Goal: Task Accomplishment & Management: Use online tool/utility

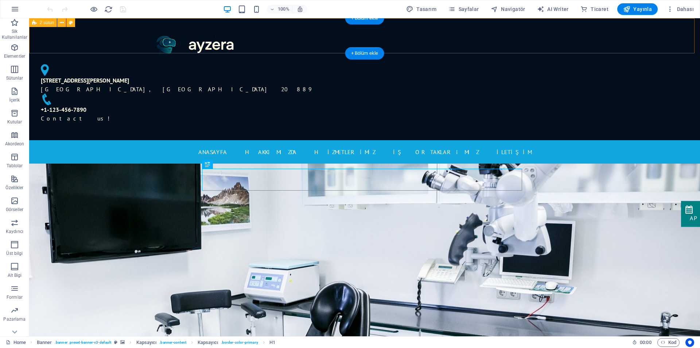
click at [561, 39] on div "4494 North Palmer Road Bethesda, MD 20889 +1-123-456-7890 Contact us!" at bounding box center [364, 79] width 671 height 122
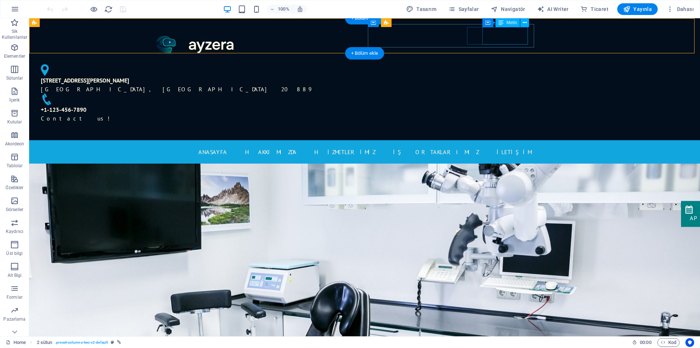
click at [353, 105] on div "+1-123-456-7890 Contact us!" at bounding box center [197, 114] width 312 height 18
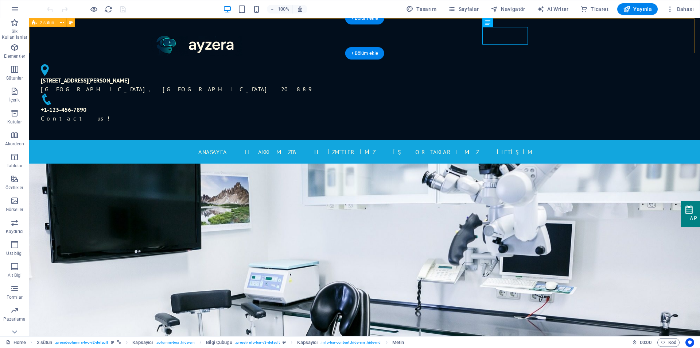
click at [563, 40] on div "4494 North Palmer Road Bethesda, MD 20889 +1-123-456-7890 Contact us!" at bounding box center [364, 79] width 671 height 122
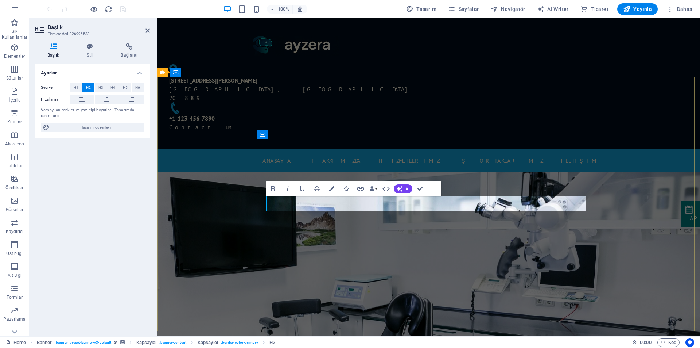
drag, startPoint x: 493, startPoint y: 204, endPoint x: 330, endPoint y: 200, distance: 163.1
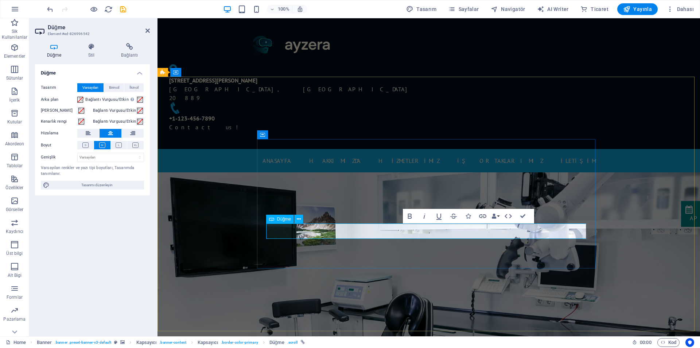
drag, startPoint x: 443, startPoint y: 231, endPoint x: 398, endPoint y: 231, distance: 44.9
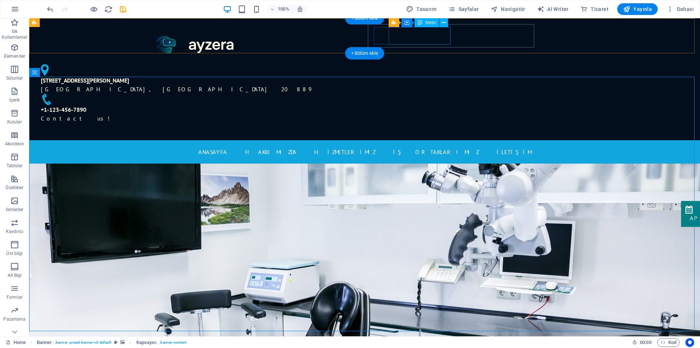
click at [347, 76] on div "4494 North Palmer Road Bethesda, MD 20889" at bounding box center [194, 85] width 306 height 18
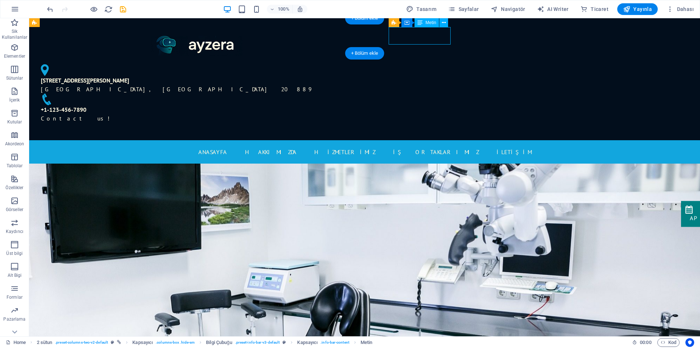
click at [347, 76] on div "4494 North Palmer Road Bethesda, MD 20889" at bounding box center [194, 85] width 306 height 18
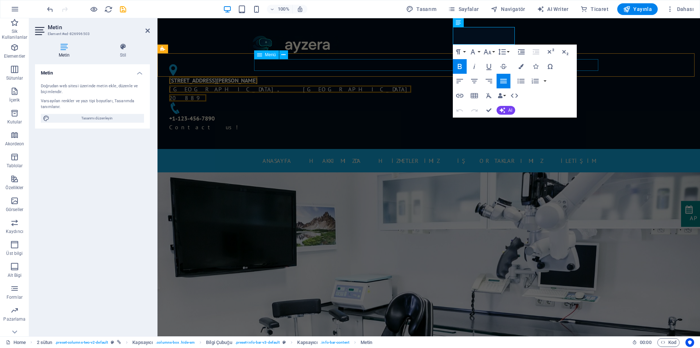
click at [347, 155] on nav "ANASAYFA Hakkımızda HİZMETLERİMİZ İŞ ORTAKLARIMIZ İLETİŞİM" at bounding box center [429, 161] width 344 height 12
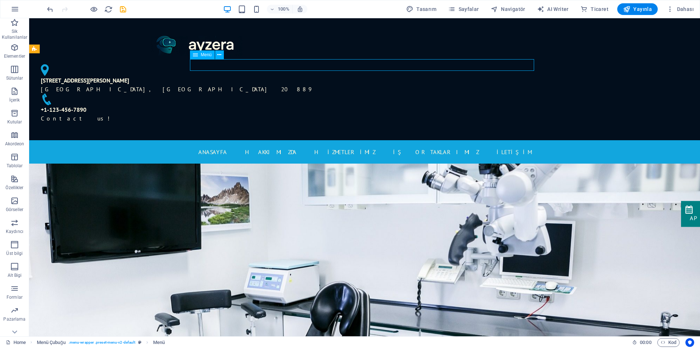
click at [347, 146] on nav "ANASAYFA Hakkımızda HİZMETLERİMİZ İŞ ORTAKLARIMIZ İLETİŞİM" at bounding box center [365, 152] width 344 height 12
click at [290, 146] on nav "ANASAYFA Hakkımızda HİZMETLERİMİZ İŞ ORTAKLARIMIZ İLETİŞİM" at bounding box center [365, 152] width 344 height 12
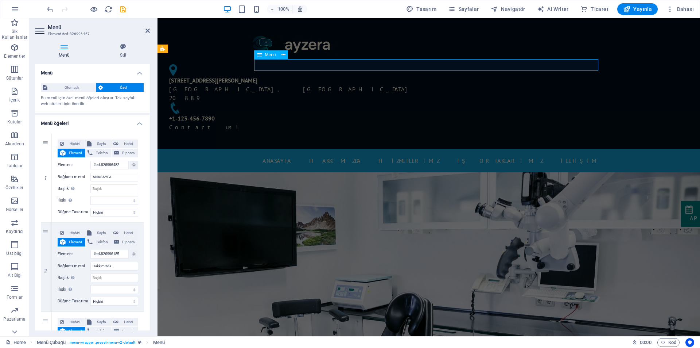
click at [352, 155] on nav "ANASAYFA Hakkımızda HİZMETLERİMİZ İŞ ORTAKLARIMIZ İLETİŞİM" at bounding box center [429, 161] width 344 height 12
click at [149, 32] on icon at bounding box center [148, 31] width 4 height 6
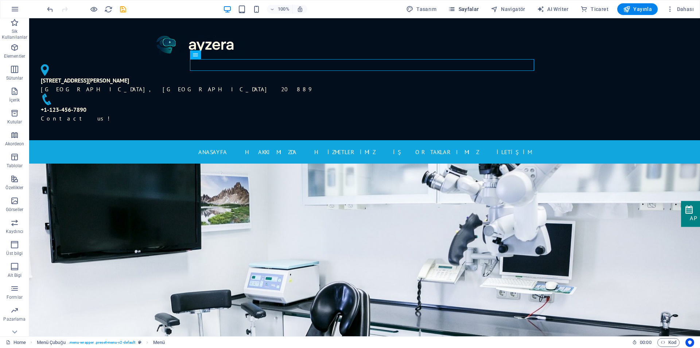
click at [470, 8] on span "Sayfalar" at bounding box center [463, 8] width 31 height 7
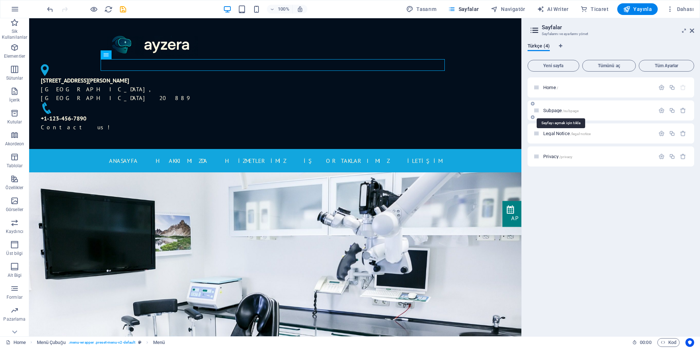
click at [560, 109] on span "Subpage /subpage" at bounding box center [561, 110] width 35 height 5
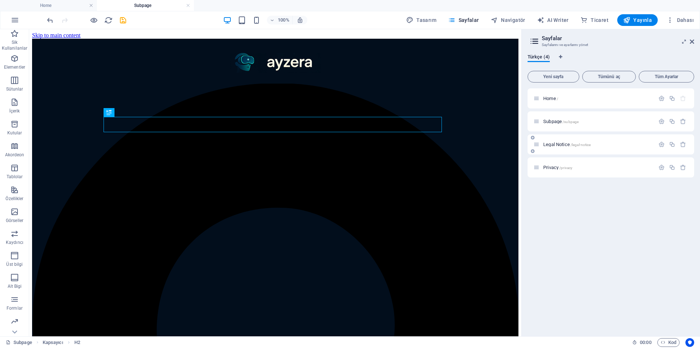
click at [558, 144] on span "Legal Notice /legal-notice" at bounding box center [567, 144] width 47 height 5
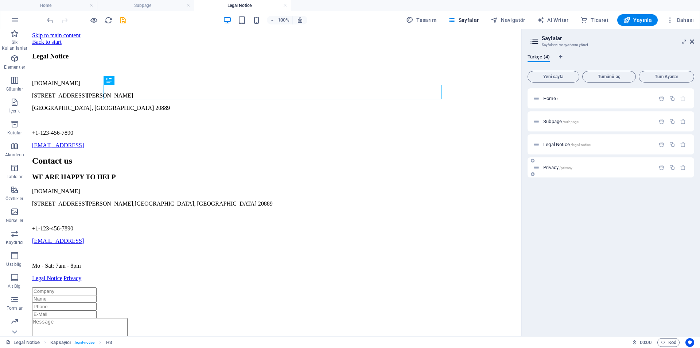
click at [558, 167] on span "Privacy /privacy" at bounding box center [558, 167] width 29 height 5
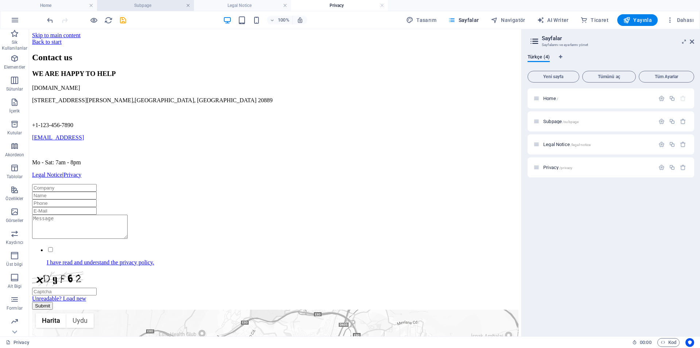
click at [189, 5] on link at bounding box center [188, 5] width 4 height 7
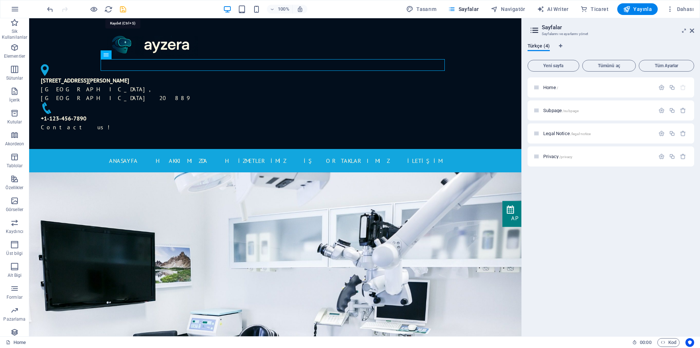
click at [125, 11] on icon "save" at bounding box center [123, 9] width 8 height 8
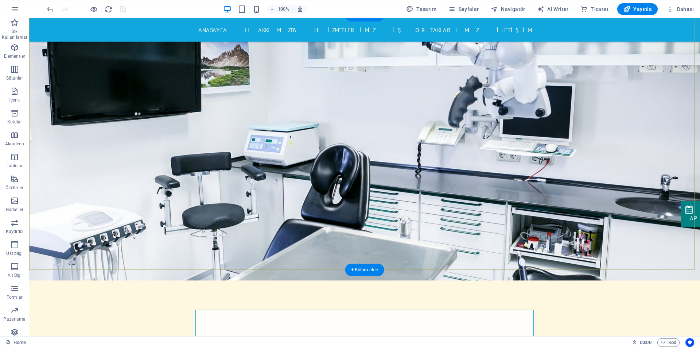
scroll to position [146, 0]
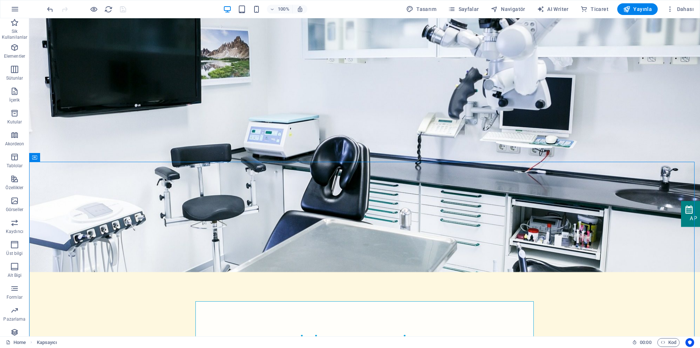
scroll to position [0, 0]
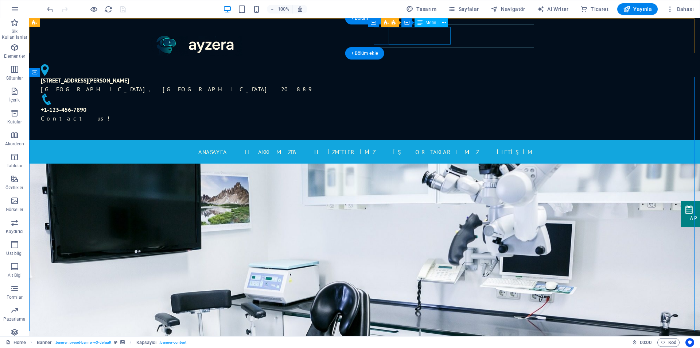
click at [347, 76] on div "4494 North Palmer Road Bethesda, MD 20889" at bounding box center [194, 85] width 306 height 18
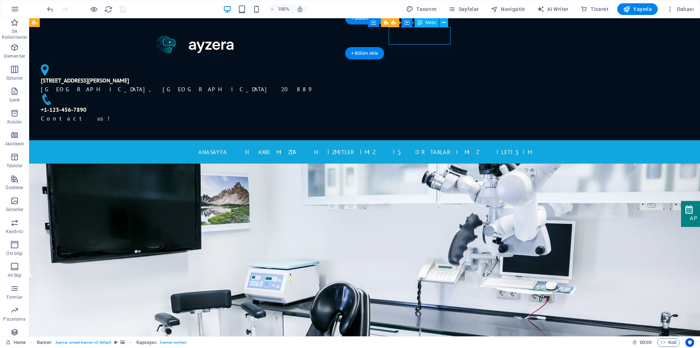
click at [347, 76] on div "4494 North Palmer Road Bethesda, MD 20889" at bounding box center [194, 85] width 306 height 18
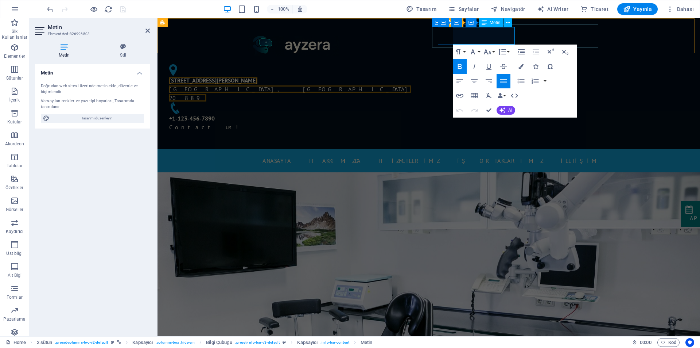
click at [206, 94] on span "20889" at bounding box center [187, 97] width 37 height 7
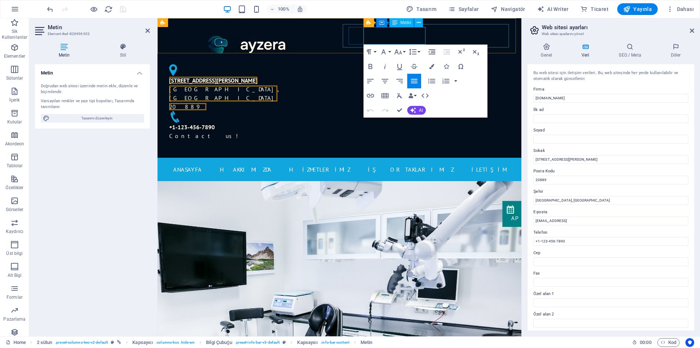
click at [258, 77] on span "4494 North Palmer Road" at bounding box center [213, 80] width 88 height 7
click at [322, 76] on p "4494 North Palmer Road Bethesda, MD 20889" at bounding box center [245, 93] width 153 height 35
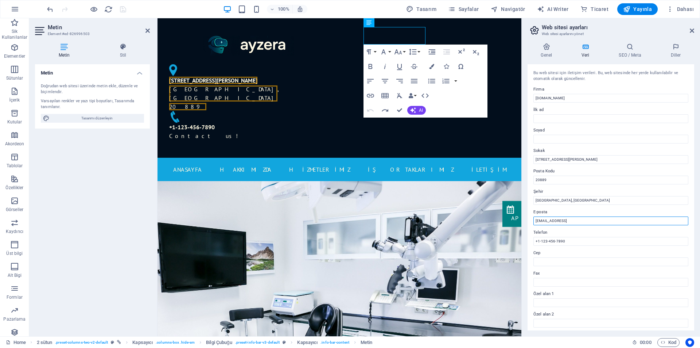
click at [576, 220] on input "[EMAIL_ADDRESS]" at bounding box center [611, 220] width 155 height 9
click at [562, 198] on input "Bethesda, MD" at bounding box center [611, 200] width 155 height 9
drag, startPoint x: 721, startPoint y: 218, endPoint x: 514, endPoint y: 198, distance: 208.2
click at [561, 197] on input "Bethesda, MD" at bounding box center [611, 200] width 155 height 9
drag, startPoint x: 563, startPoint y: 200, endPoint x: 529, endPoint y: 200, distance: 33.6
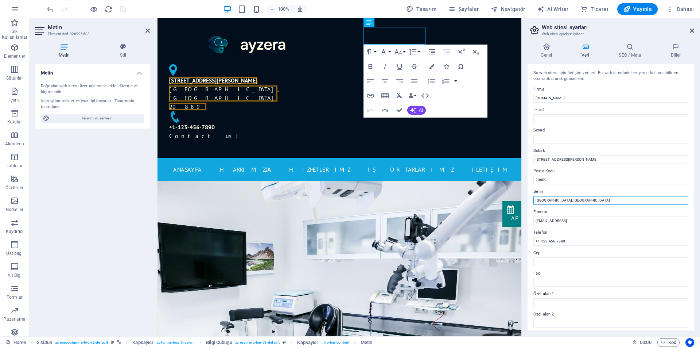
click at [529, 200] on div "Bu web sitesi için iletişim verileri. Bu, web sitesinde her yerde kullanılabili…" at bounding box center [611, 197] width 167 height 266
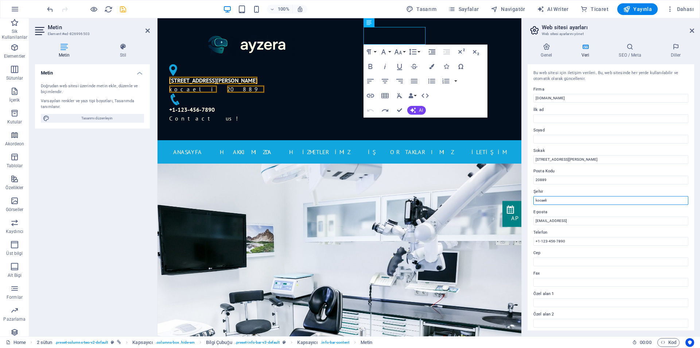
click at [554, 198] on input "kocaeli" at bounding box center [611, 200] width 155 height 9
type input "kocaeli"
click at [553, 180] on input "20889" at bounding box center [611, 179] width 155 height 9
drag, startPoint x: 553, startPoint y: 180, endPoint x: 532, endPoint y: 179, distance: 20.8
click at [532, 179] on div "Bu web sitesi için iletişim verileri. Bu, web sitesinde her yerde kullanılabili…" at bounding box center [611, 197] width 167 height 266
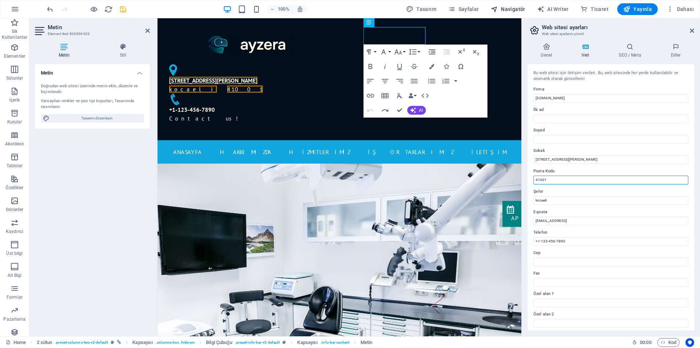
type input "41001"
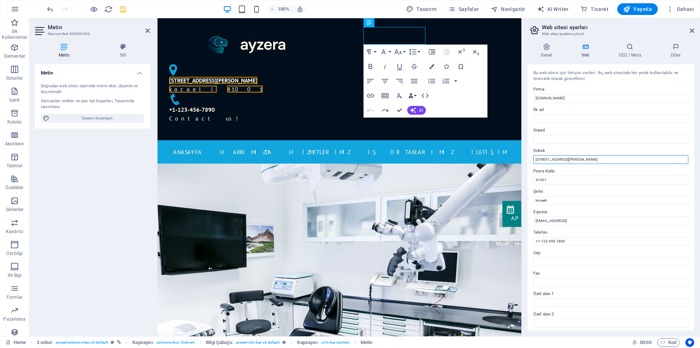
click at [578, 159] on input "4494 North Palmer Road" at bounding box center [611, 159] width 155 height 9
drag, startPoint x: 581, startPoint y: 159, endPoint x: 527, endPoint y: 156, distance: 54.4
click at [527, 156] on div "Genel Veri SEO / Meta Diller Web Sitesi Adı ayzeram.com Logo Dosyaları buraya s…" at bounding box center [611, 186] width 178 height 299
drag, startPoint x: 538, startPoint y: 199, endPoint x: 523, endPoint y: 199, distance: 15.0
click at [529, 199] on div "Bu web sitesi için iletişim verileri. Bu, web sitesinde her yerde kullanılabili…" at bounding box center [611, 197] width 167 height 266
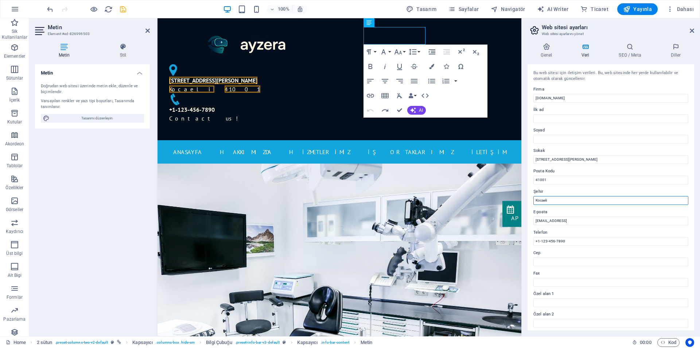
click at [554, 201] on input "Kocaeli" at bounding box center [611, 200] width 155 height 9
type input "Kocaeli"
click at [562, 222] on input "[EMAIL_ADDRESS]" at bounding box center [611, 220] width 155 height 9
drag, startPoint x: 569, startPoint y: 241, endPoint x: 537, endPoint y: 239, distance: 32.2
click at [537, 239] on input "+1-123-456-7890" at bounding box center [611, 241] width 155 height 9
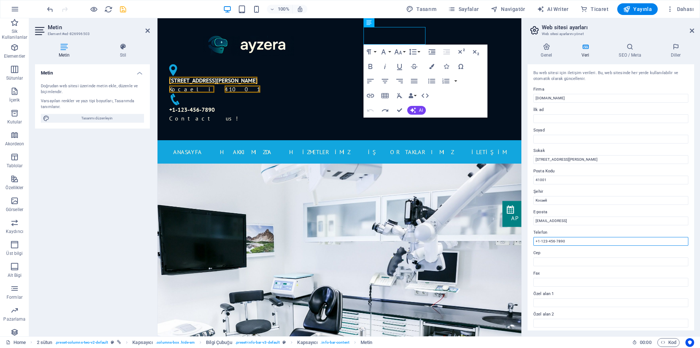
click at [569, 241] on input "+1-123-456-7890" at bounding box center [611, 241] width 155 height 9
drag, startPoint x: 554, startPoint y: 241, endPoint x: 538, endPoint y: 242, distance: 15.7
click at [538, 242] on input "+1-123-456-7890" at bounding box center [611, 241] width 155 height 9
type input "+"
type input "0262 222 22 22"
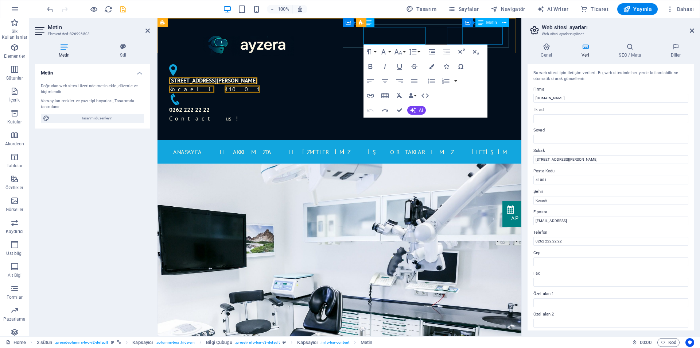
click at [328, 105] on div "0262 222 22 22 Contact us!" at bounding box center [248, 114] width 159 height 18
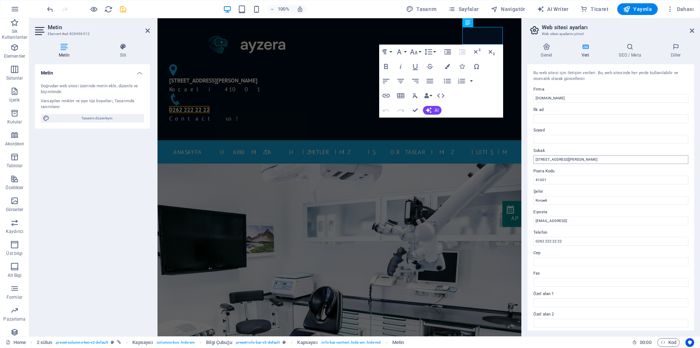
click at [580, 159] on input "4494 North Palmer Road" at bounding box center [611, 159] width 155 height 9
drag, startPoint x: 585, startPoint y: 158, endPoint x: 531, endPoint y: 157, distance: 53.6
click at [531, 157] on div "Bu web sitesi için iletişim verileri. Bu, web sitesinde her yerde kullanılabili…" at bounding box center [611, 197] width 167 height 266
click at [582, 159] on input "4494 North Palmer Road" at bounding box center [611, 159] width 155 height 9
drag, startPoint x: 741, startPoint y: 175, endPoint x: 496, endPoint y: 159, distance: 244.9
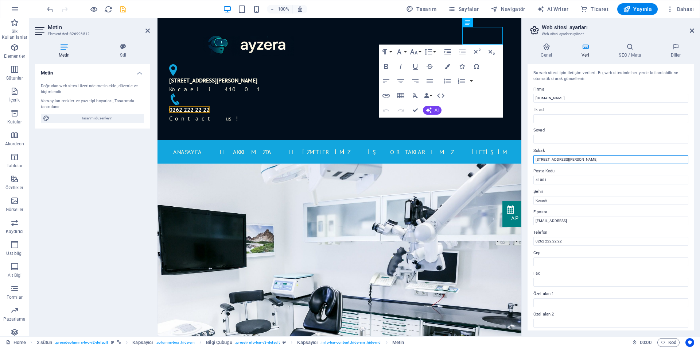
paste input "Karabaş Mah. Salim Dervişoğlu Cad. No:80"
type input "Karabaş Mah. Salim Dervişoğlu Cad. No:80"
click at [595, 169] on label "Posta Kodu" at bounding box center [611, 171] width 155 height 9
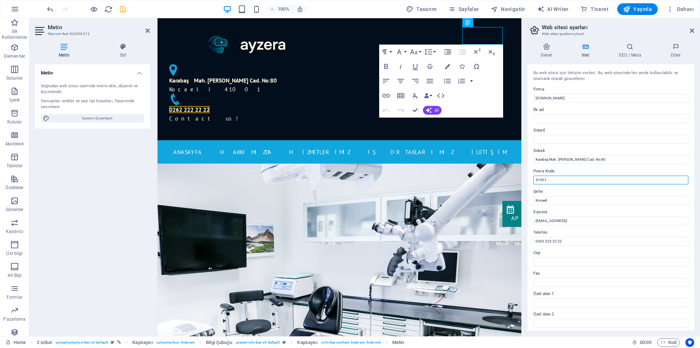
click at [595, 175] on input "41001" at bounding box center [611, 179] width 155 height 9
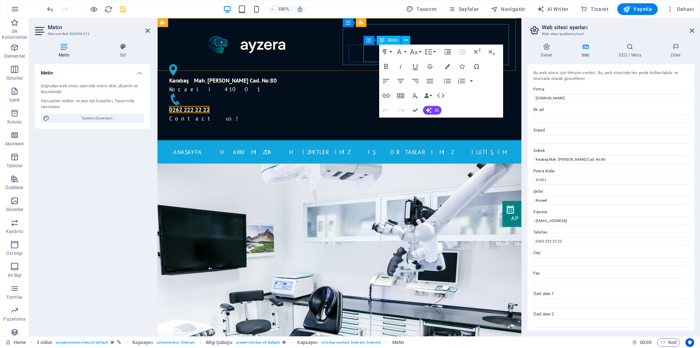
click at [328, 105] on p "0262 222 22 22 Contact us!" at bounding box center [248, 114] width 159 height 18
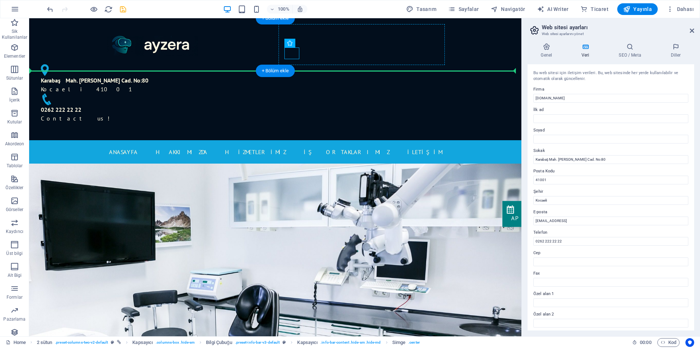
drag, startPoint x: 229, startPoint y: 52, endPoint x: 372, endPoint y: 52, distance: 142.6
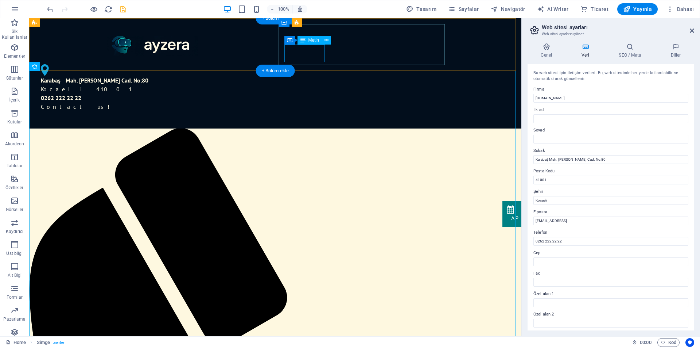
click at [264, 93] on div "0262 222 22 22 Contact us!" at bounding box center [152, 102] width 223 height 18
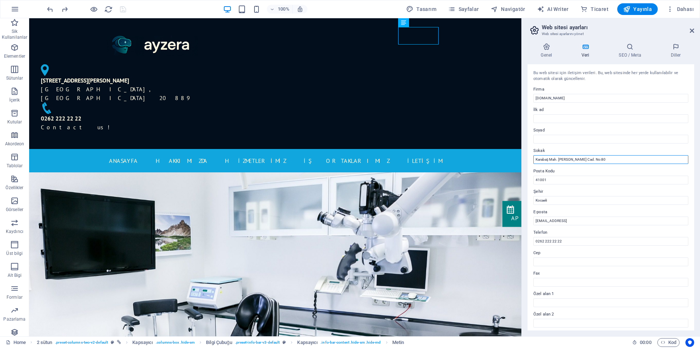
click at [614, 159] on input "Karabaş Mah. Salim Dervişoğlu Cad. No:80" at bounding box center [611, 159] width 155 height 9
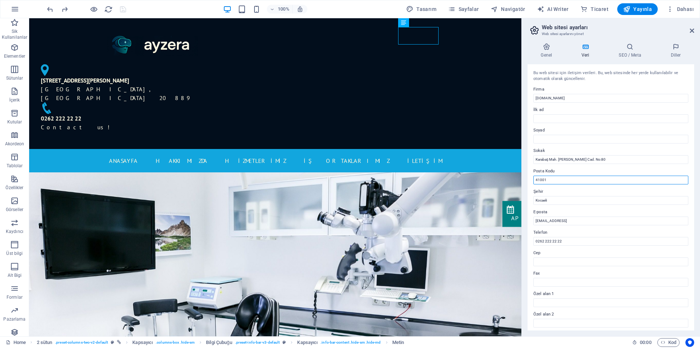
click at [563, 178] on input "41001" at bounding box center [611, 179] width 155 height 9
click at [625, 222] on input "[EMAIL_ADDRESS]" at bounding box center [611, 220] width 155 height 9
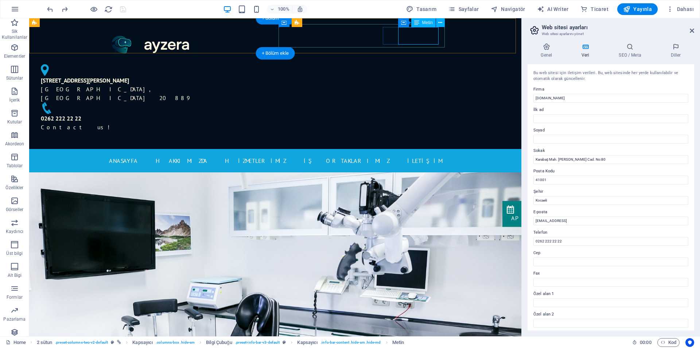
click at [264, 114] on div "0262 222 22 22 Contact us!" at bounding box center [152, 123] width 223 height 18
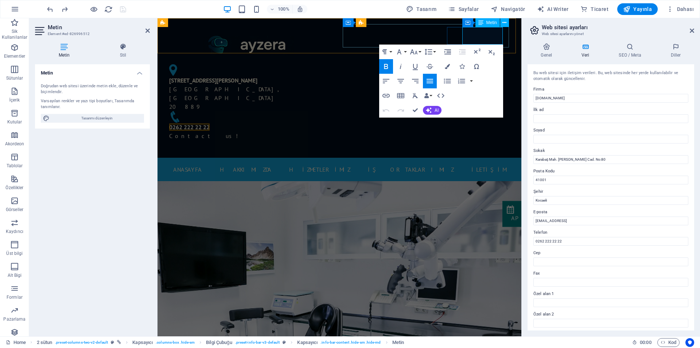
click at [328, 123] on p "0262 222 22 22 Contact us!" at bounding box center [248, 132] width 159 height 18
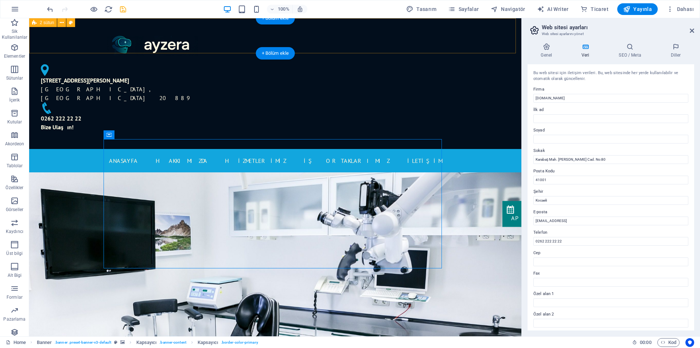
click at [473, 43] on div "4494 North Palmer Road Bethesda, MD 20889 0262 222 22 22 Bize Ulaşın!" at bounding box center [275, 83] width 492 height 131
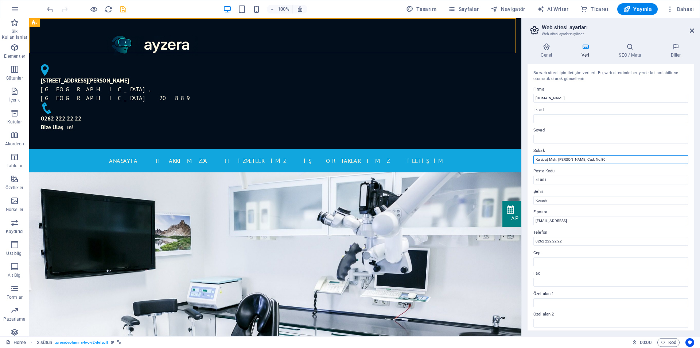
click at [590, 159] on input "Karabaş Mah. Salim Dervişoğlu Cad. No:80" at bounding box center [611, 159] width 155 height 9
drag, startPoint x: 589, startPoint y: 178, endPoint x: 511, endPoint y: 155, distance: 81.4
click at [595, 160] on input "Karabaş Mah. Salim Dervişoğlu Cad. No:80" at bounding box center [611, 159] width 155 height 9
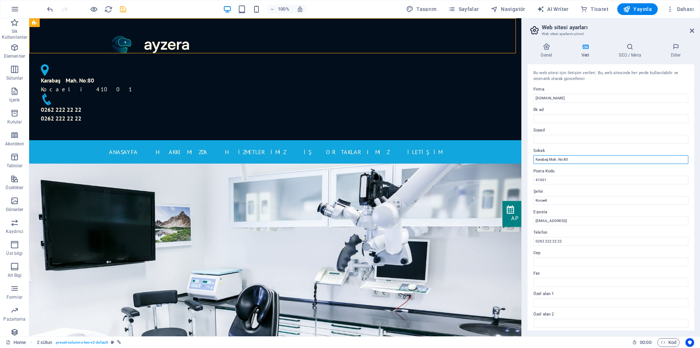
type input "Karabaş Mah. No:80"
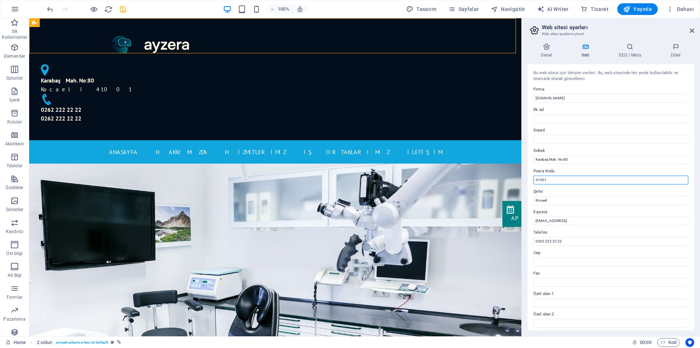
click at [550, 181] on input "41001" at bounding box center [611, 179] width 155 height 9
type input "41040"
click at [555, 201] on input "Kocaeli" at bounding box center [611, 200] width 155 height 9
click at [575, 242] on input "0262 222 22 22" at bounding box center [611, 241] width 155 height 9
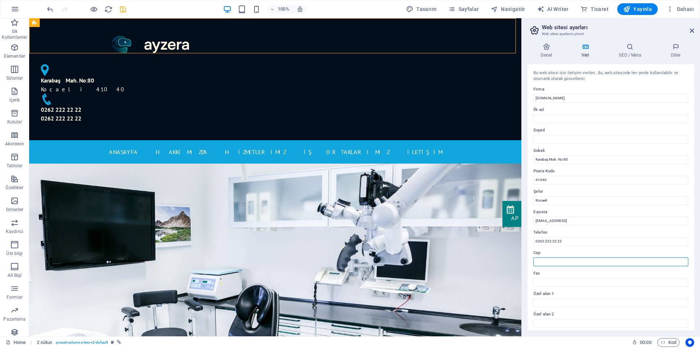
click at [558, 260] on input "Cep" at bounding box center [611, 261] width 155 height 9
click at [553, 197] on input "Kocaeli" at bounding box center [611, 200] width 155 height 9
click at [560, 154] on label "Sokak" at bounding box center [611, 150] width 155 height 9
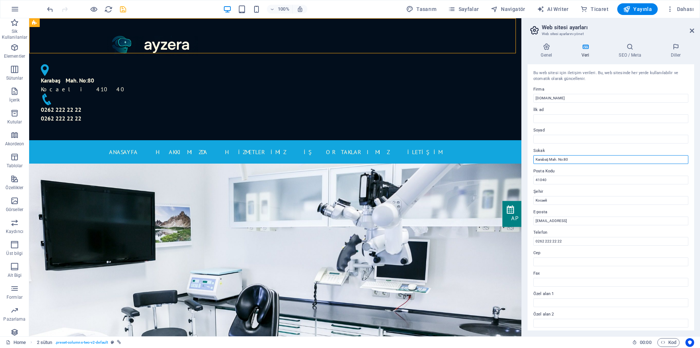
click at [560, 155] on input "Karabaş Mah. No:80" at bounding box center [611, 159] width 155 height 9
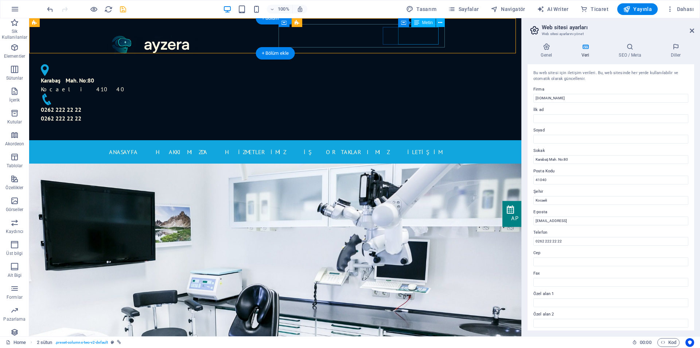
click at [264, 105] on div "0262 222 22 22 0262 222 22 22" at bounding box center [152, 114] width 223 height 18
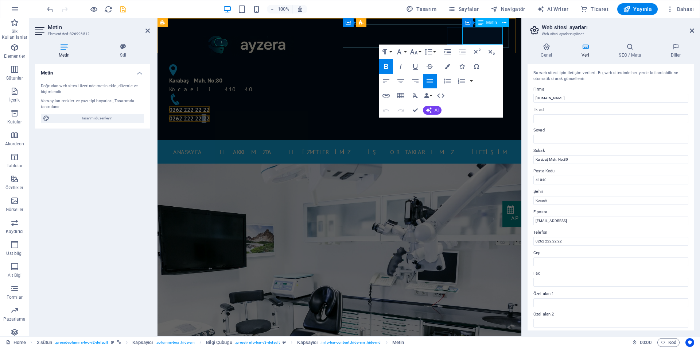
drag, startPoint x: 501, startPoint y: 40, endPoint x: 494, endPoint y: 40, distance: 7.7
click at [210, 115] on span "0262 222 22 22" at bounding box center [189, 118] width 40 height 7
drag, startPoint x: 502, startPoint y: 40, endPoint x: 464, endPoint y: 39, distance: 38.7
click at [210, 115] on span "0262 222 22 22" at bounding box center [189, 118] width 40 height 7
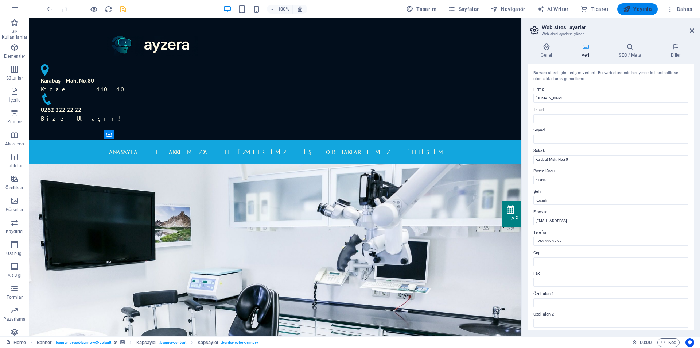
click at [656, 11] on button "Yayınla" at bounding box center [638, 9] width 40 height 12
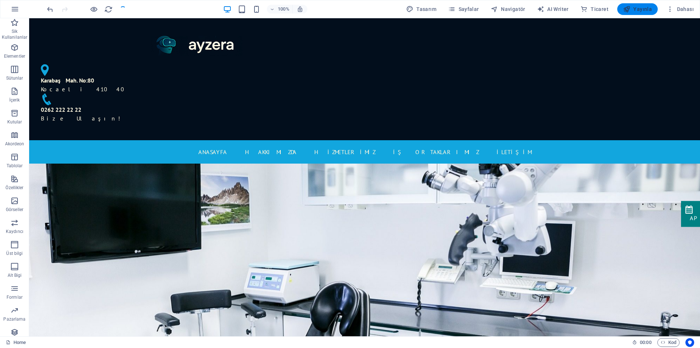
click at [648, 9] on span "Yayınla" at bounding box center [637, 8] width 29 height 7
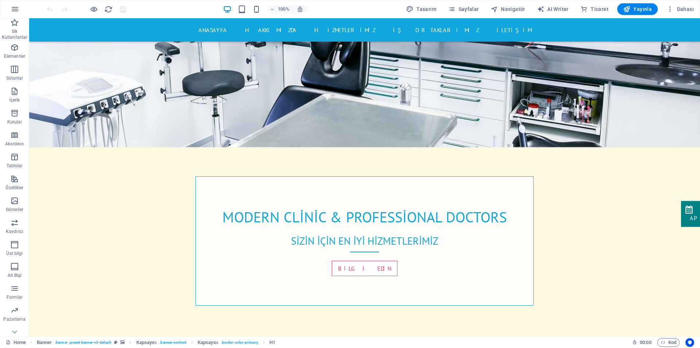
scroll to position [287, 0]
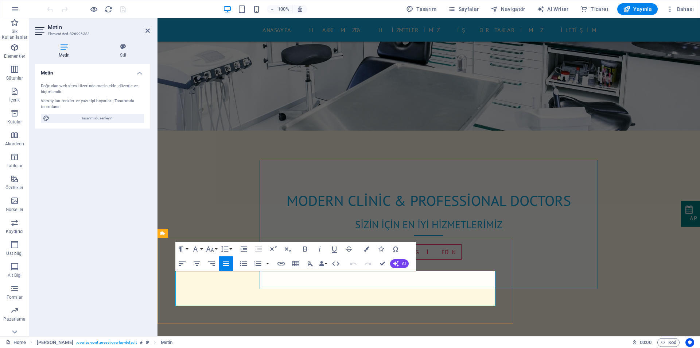
click at [117, 51] on h4 "Stil" at bounding box center [123, 50] width 54 height 15
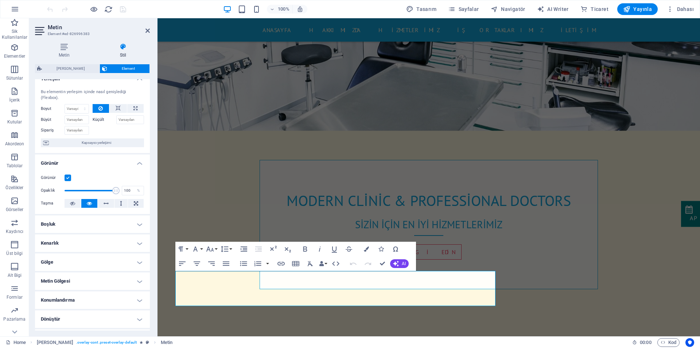
scroll to position [0, 0]
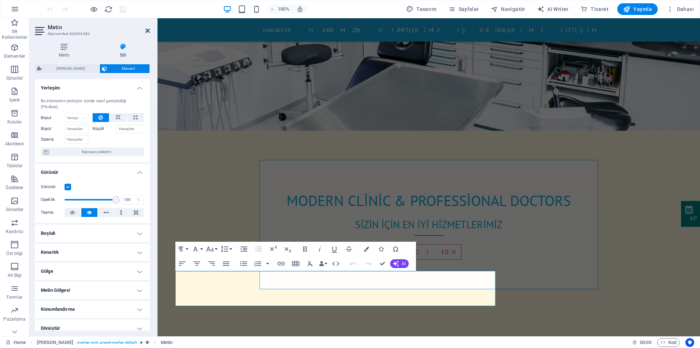
click at [148, 30] on icon at bounding box center [148, 31] width 4 height 6
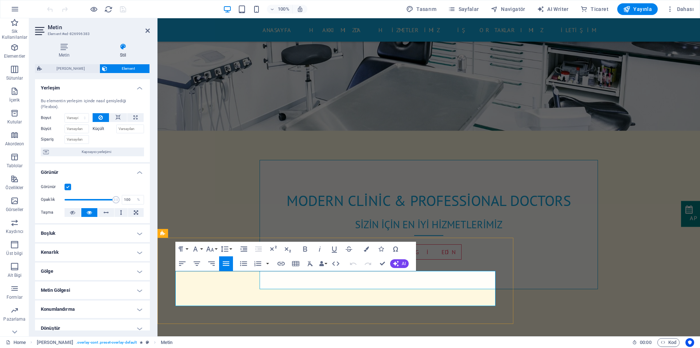
click at [314, 265] on icon "button" at bounding box center [310, 263] width 9 height 9
click at [148, 28] on icon at bounding box center [148, 31] width 4 height 6
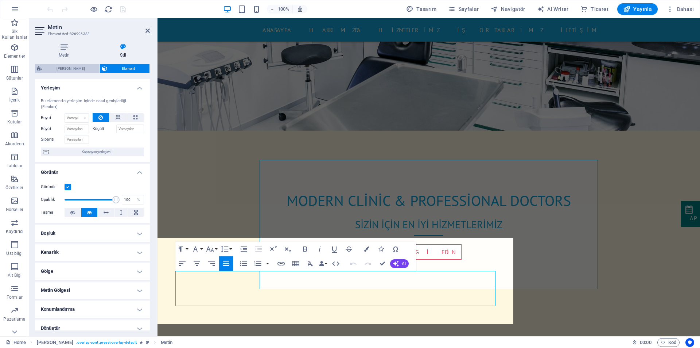
click at [84, 69] on span "[PERSON_NAME]" at bounding box center [70, 68] width 53 height 9
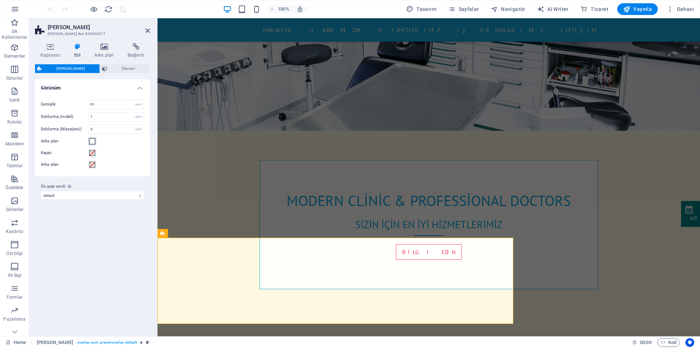
click at [94, 142] on span at bounding box center [92, 141] width 6 height 6
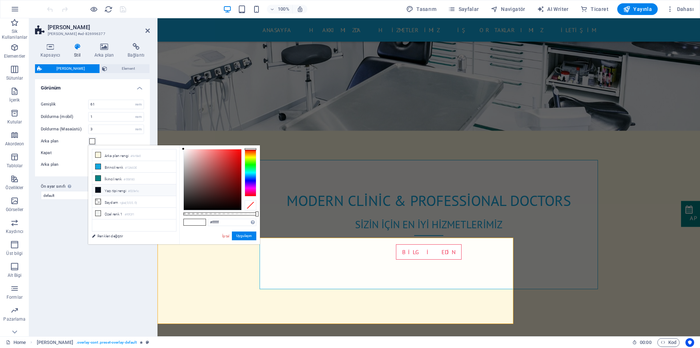
click at [101, 192] on li "Yazı tipi rengi #020e1c" at bounding box center [134, 190] width 84 height 12
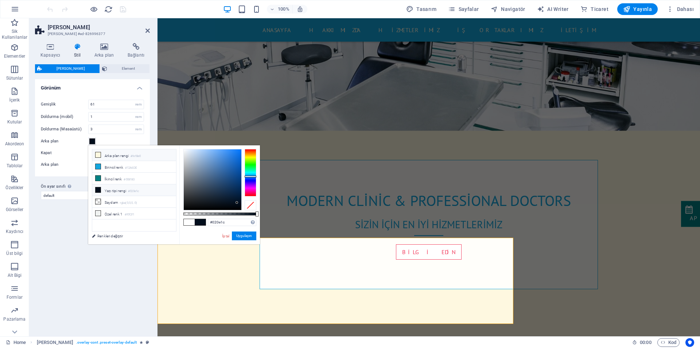
click at [111, 154] on li "Arka plan rengi #fef8e0" at bounding box center [134, 155] width 84 height 12
type input "#fef8e0"
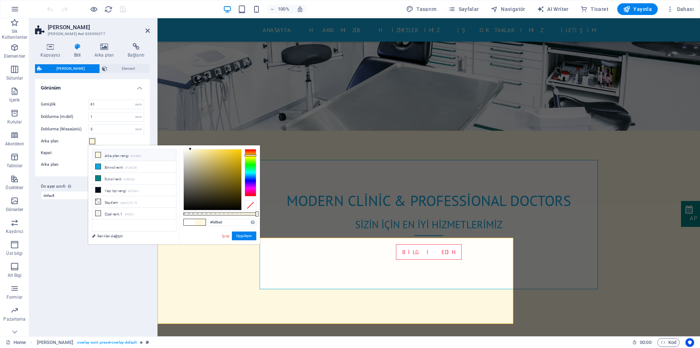
click at [60, 146] on div "Genişlik 61 rem Doldurma (mobil) 1 rem Doldurma (Masaüstü) 3 rem Arka plan Kapa…" at bounding box center [93, 134] width 118 height 84
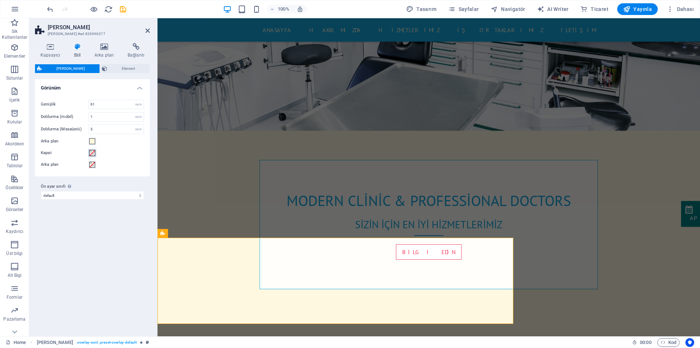
click at [92, 153] on span at bounding box center [92, 153] width 6 height 6
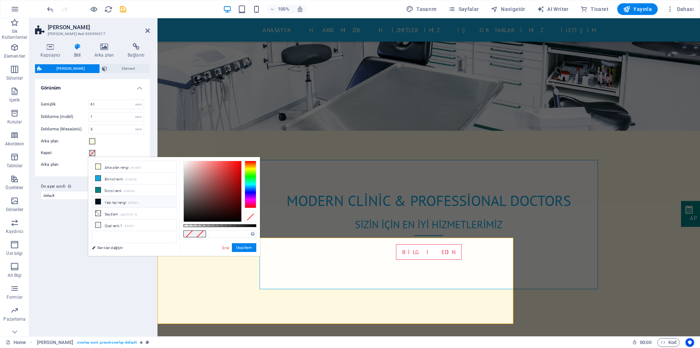
click at [103, 200] on li "Yazı tipi rengi #020e1c" at bounding box center [134, 202] width 84 height 12
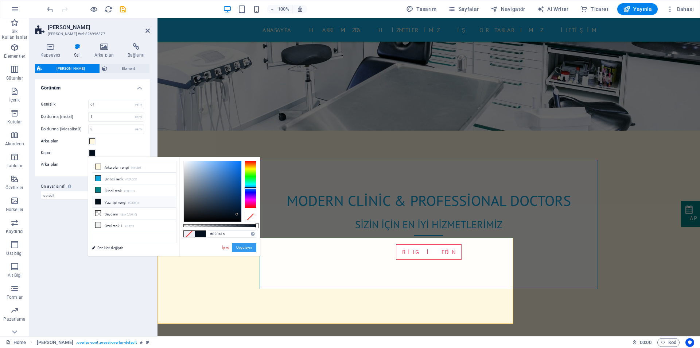
click at [243, 248] on button "Uygulayın" at bounding box center [244, 247] width 24 height 9
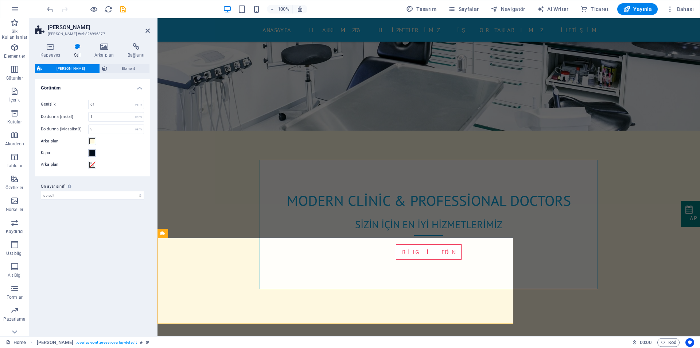
click at [91, 152] on span at bounding box center [92, 153] width 6 height 6
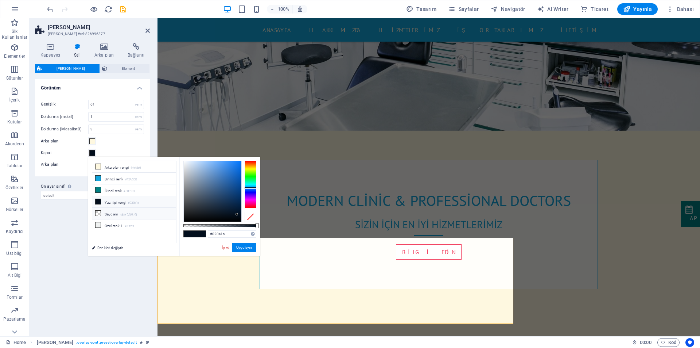
click at [110, 213] on li "Saydam rgba(0,0,0,.0)" at bounding box center [134, 214] width 84 height 12
type input "rgba(0, 0, 0, 0)"
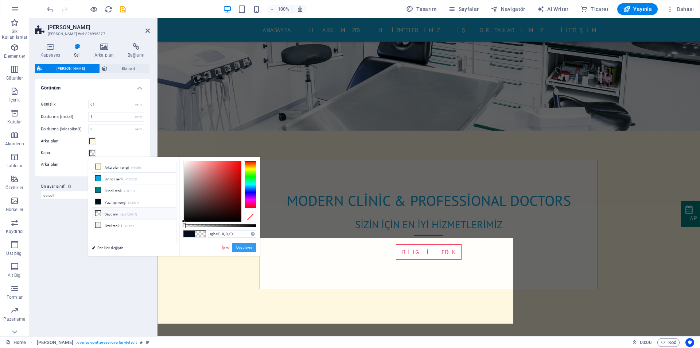
drag, startPoint x: 238, startPoint y: 248, endPoint x: 73, endPoint y: 229, distance: 166.0
click at [238, 248] on button "Uygulayın" at bounding box center [244, 247] width 24 height 9
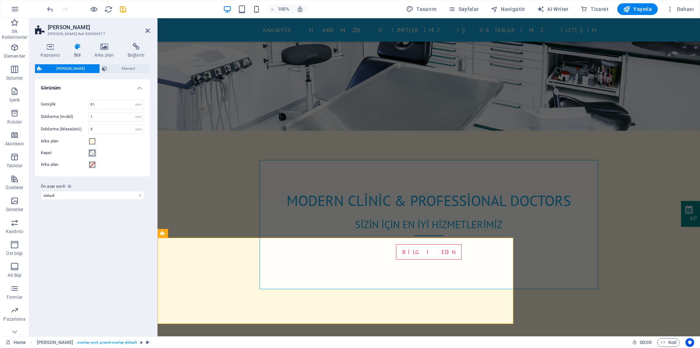
click at [93, 154] on span at bounding box center [92, 153] width 6 height 6
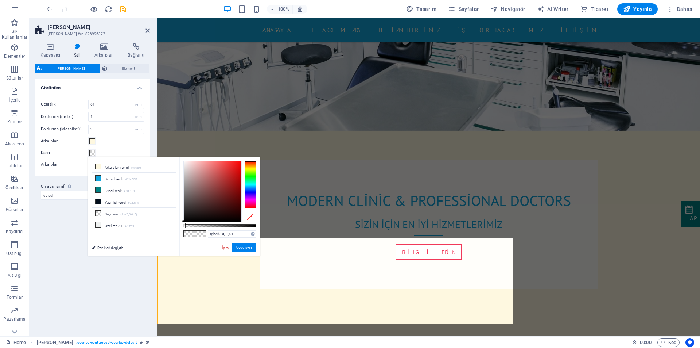
click at [252, 214] on div at bounding box center [251, 217] width 12 height 10
drag, startPoint x: 245, startPoint y: 246, endPoint x: 67, endPoint y: 223, distance: 179.2
click at [245, 246] on button "Uygulayın" at bounding box center [244, 247] width 24 height 9
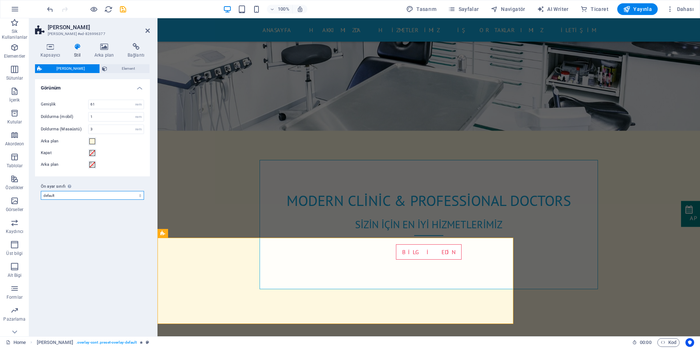
click at [89, 196] on select "default Ön ayar sınıfı ekle" at bounding box center [92, 195] width 103 height 9
click at [111, 163] on div "Arka plan" at bounding box center [92, 164] width 103 height 9
click at [105, 53] on h4 "Arka plan" at bounding box center [105, 50] width 33 height 15
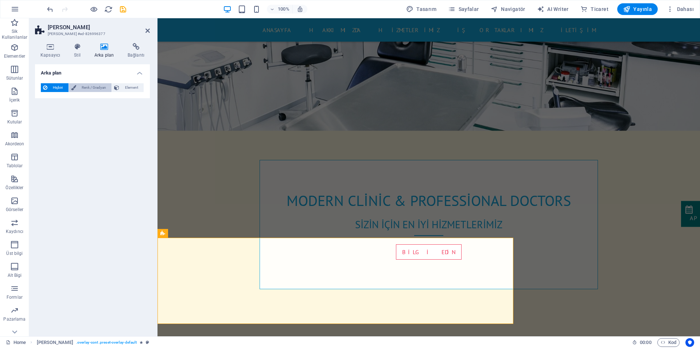
click at [89, 88] on span "Renk / Gradyan" at bounding box center [93, 87] width 31 height 9
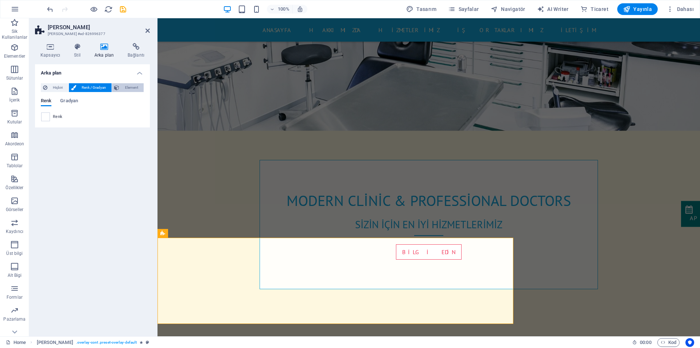
click at [128, 89] on span "Element" at bounding box center [131, 87] width 20 height 9
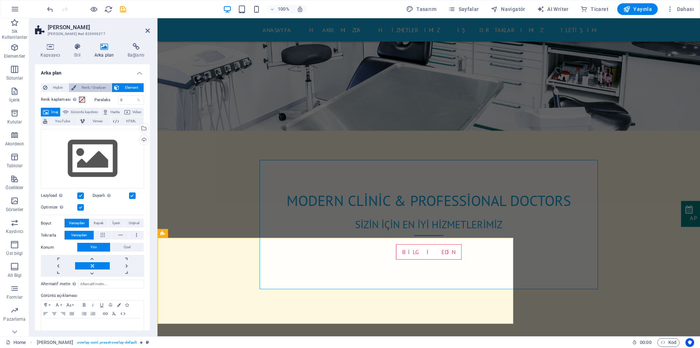
click at [94, 85] on span "Renk / Gradyan" at bounding box center [93, 87] width 31 height 9
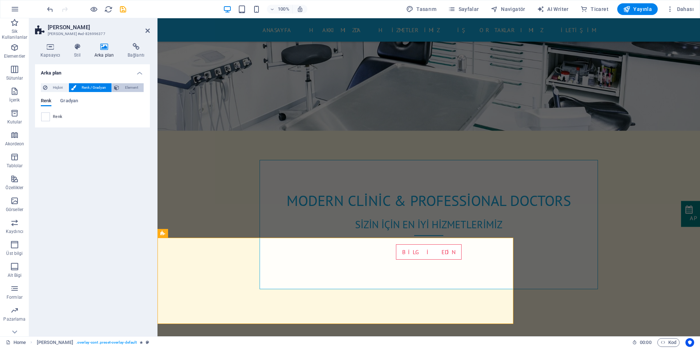
click at [121, 85] on span "Element" at bounding box center [131, 87] width 20 height 9
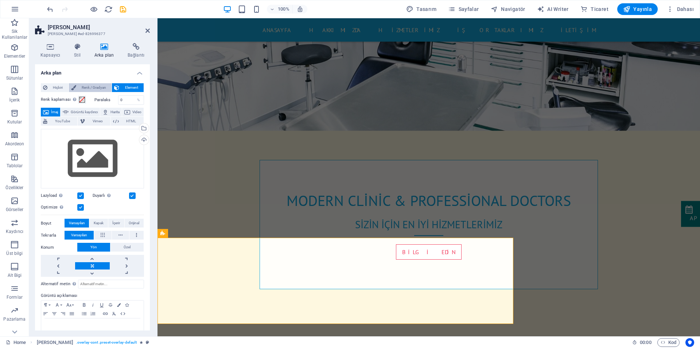
click at [86, 86] on span "Renk / Gradyan" at bounding box center [93, 87] width 31 height 9
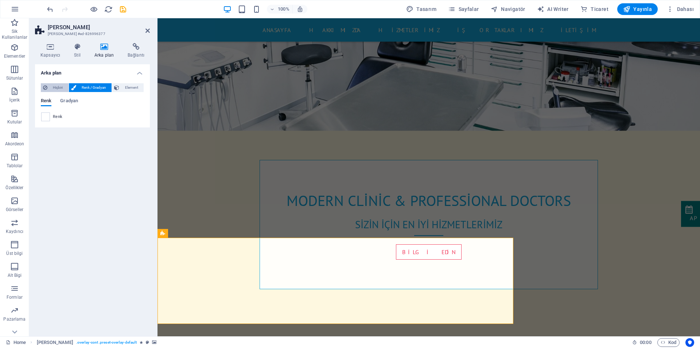
click at [60, 86] on span "Hiçbiri" at bounding box center [58, 87] width 17 height 9
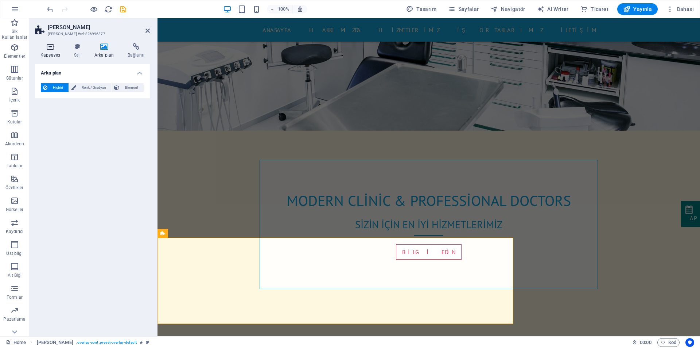
click at [50, 52] on h4 "Kapsayıcı" at bounding box center [52, 50] width 34 height 15
